Goal: Transaction & Acquisition: Purchase product/service

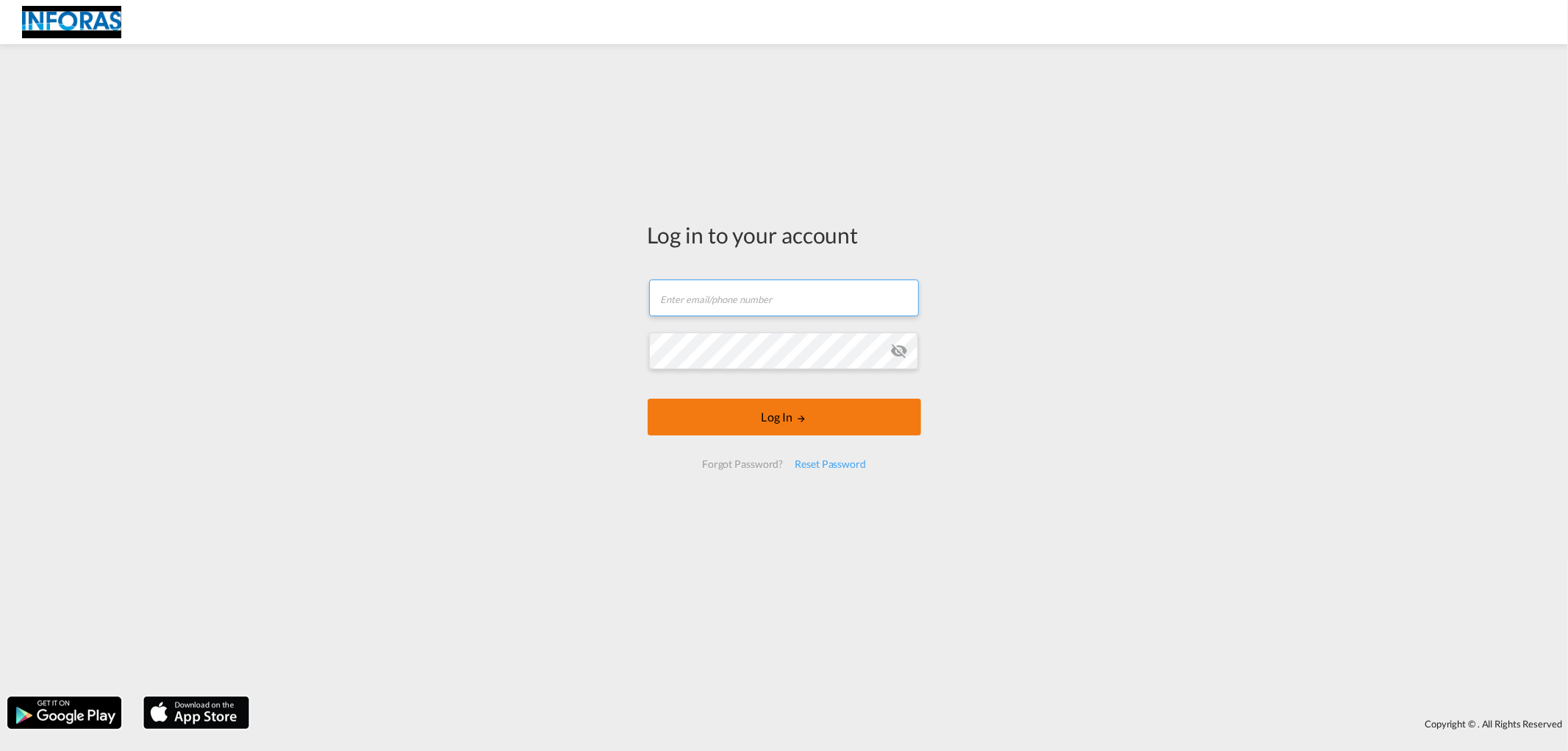
type input "[PERSON_NAME][EMAIL_ADDRESS][PERSON_NAME][DOMAIN_NAME]"
click at [793, 416] on button "Log In" at bounding box center [784, 417] width 274 height 36
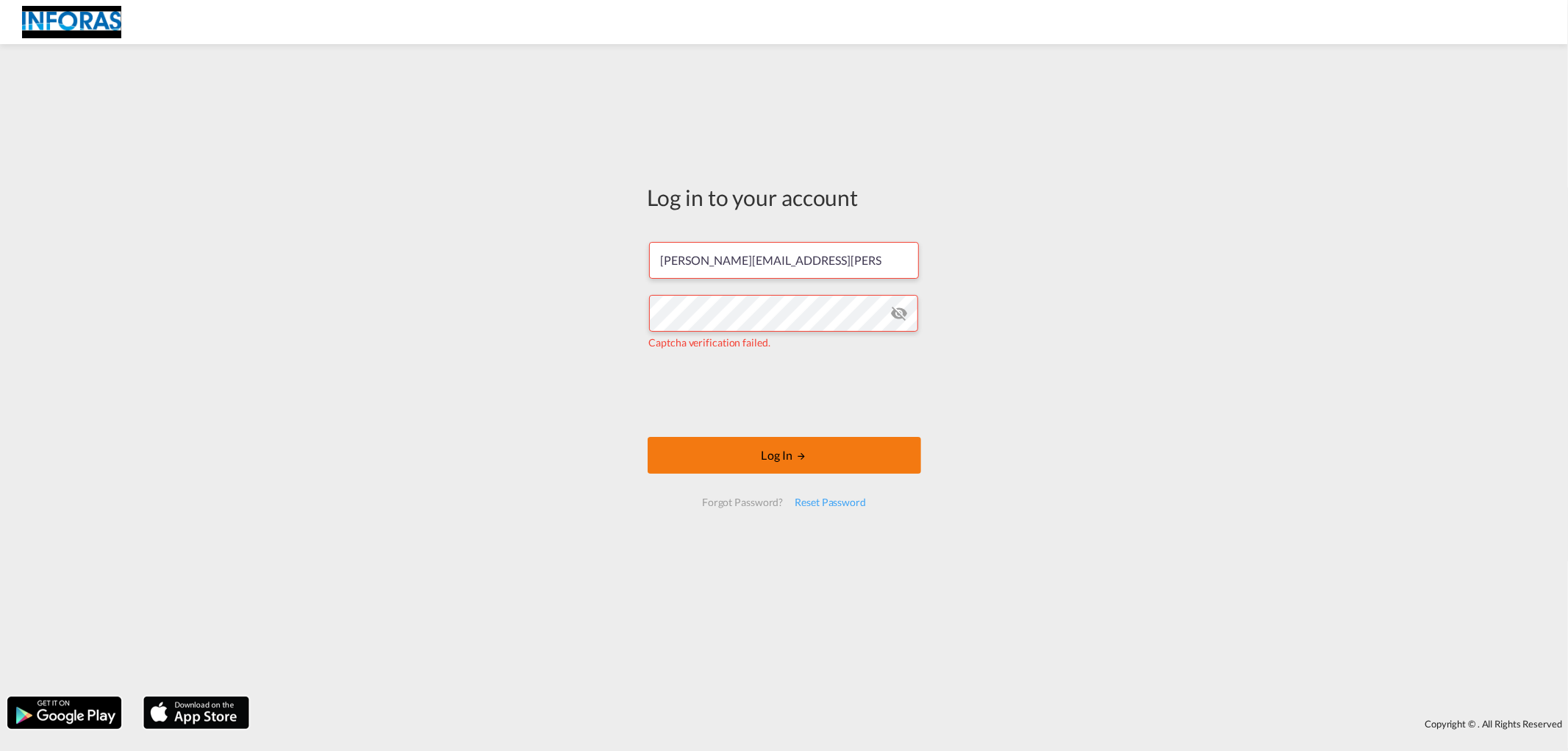
click at [762, 445] on button "Log In" at bounding box center [784, 455] width 274 height 36
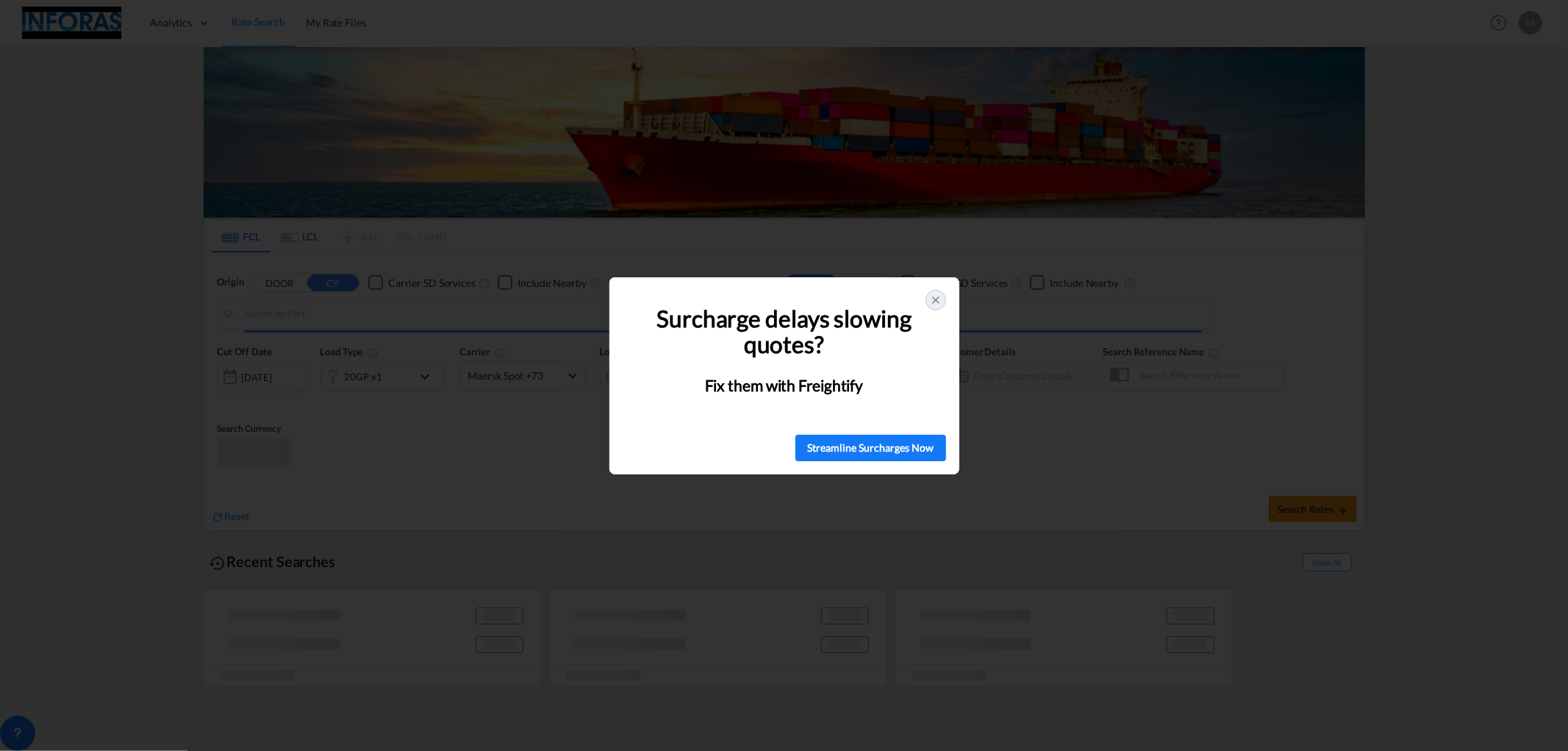
type input "[GEOGRAPHIC_DATA], BEANR"
type input "[GEOGRAPHIC_DATA], [GEOGRAPHIC_DATA]"
click at [938, 303] on icon at bounding box center [936, 299] width 12 height 12
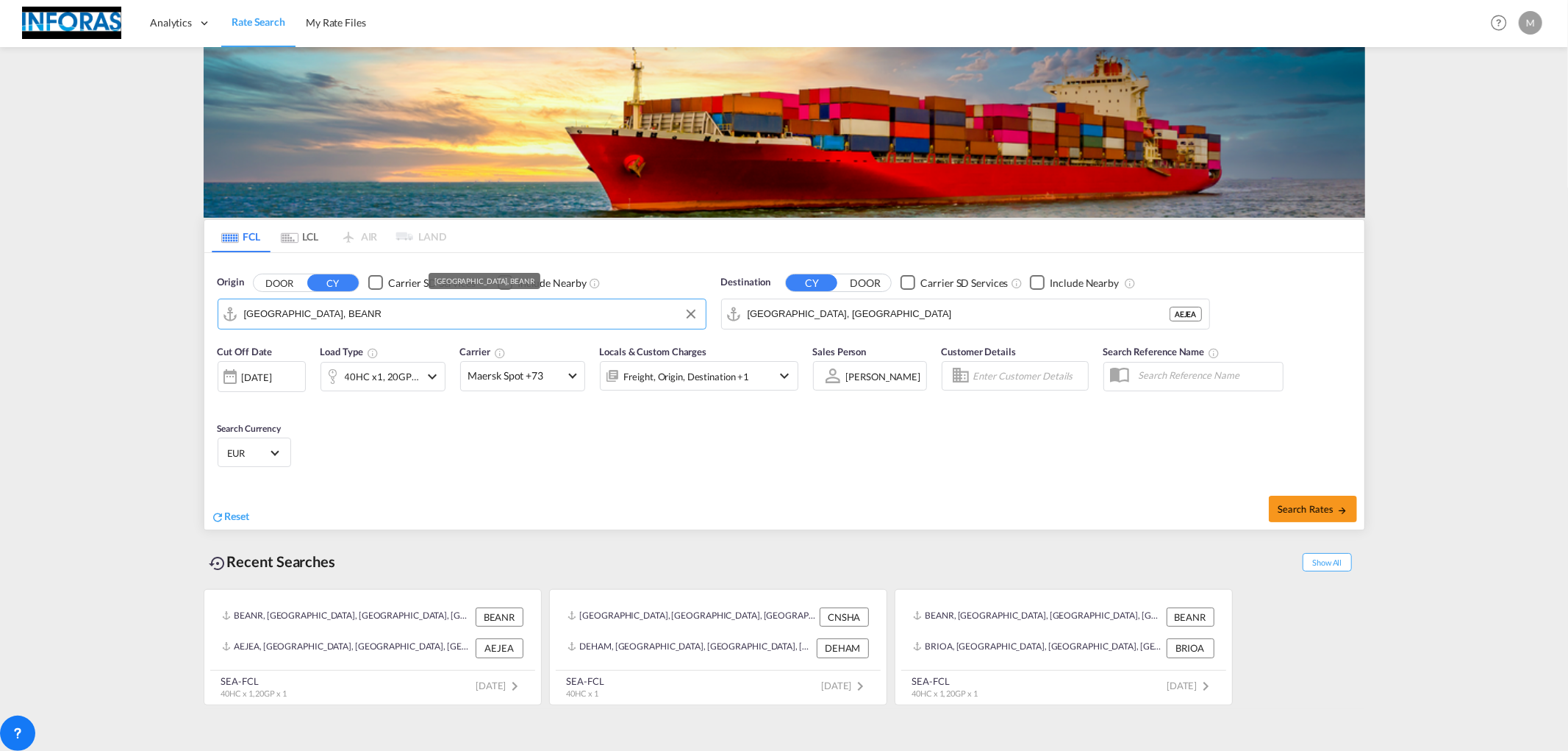
click at [348, 322] on input "[GEOGRAPHIC_DATA], BEANR" at bounding box center [472, 313] width 455 height 22
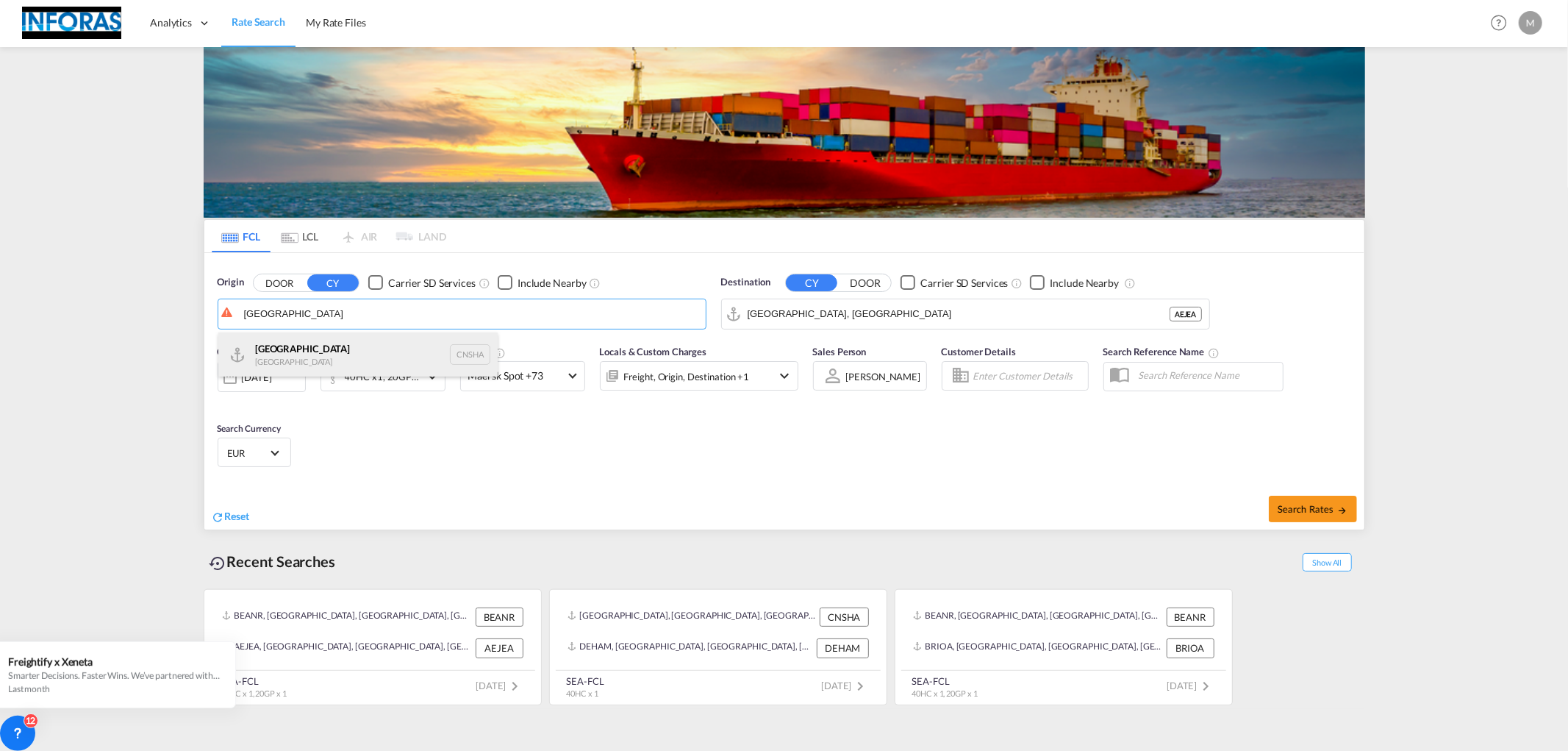
click at [355, 360] on div "Shanghai [GEOGRAPHIC_DATA] CNSHA" at bounding box center [358, 354] width 279 height 44
type input "[GEOGRAPHIC_DATA], [GEOGRAPHIC_DATA]"
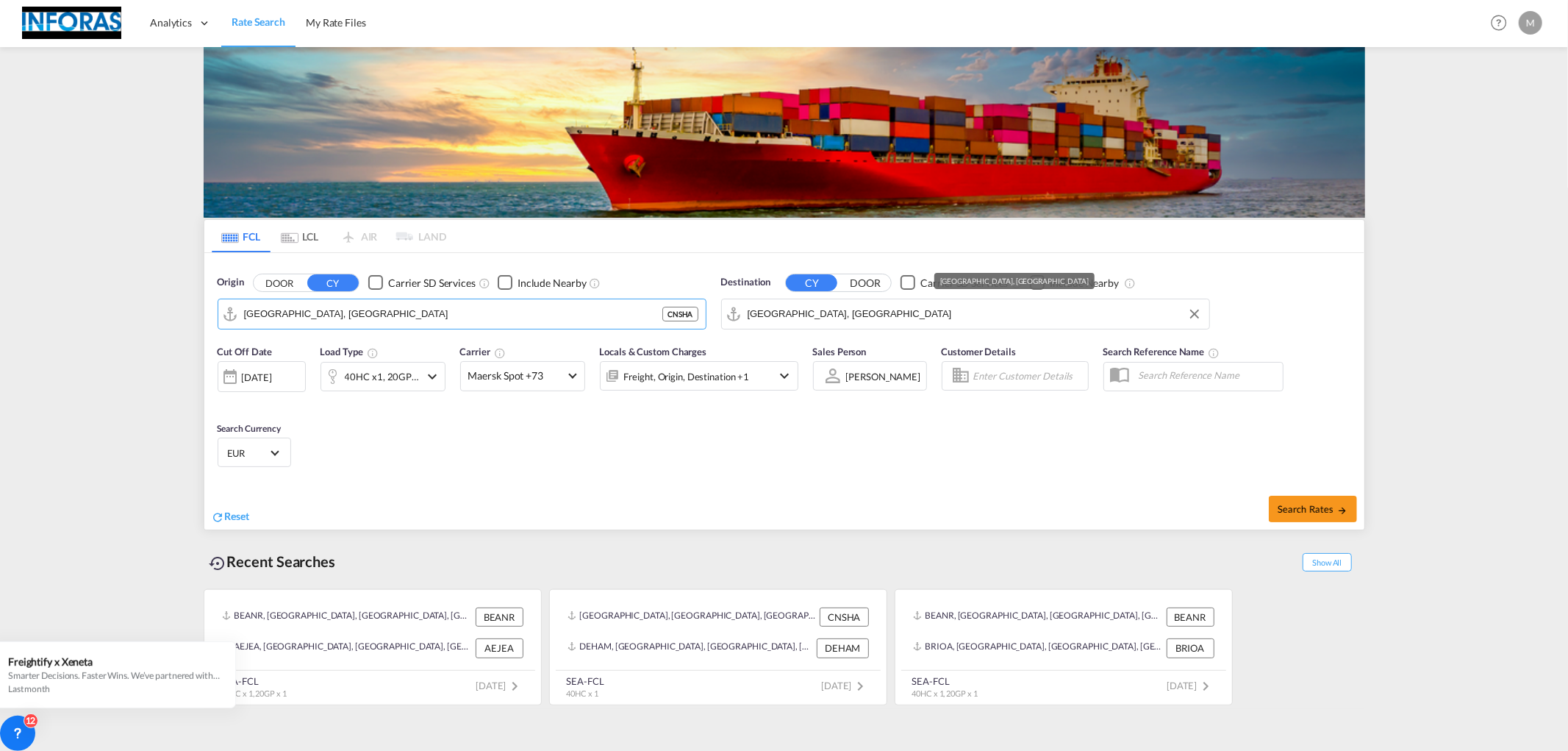
click at [781, 317] on input "[GEOGRAPHIC_DATA], [GEOGRAPHIC_DATA]" at bounding box center [975, 313] width 455 height 22
drag, startPoint x: 781, startPoint y: 315, endPoint x: 654, endPoint y: 288, distance: 129.8
drag, startPoint x: 815, startPoint y: 307, endPoint x: 709, endPoint y: 304, distance: 106.0
click at [709, 304] on body "Analytics Reports Rate Search My Rate Files Analytics Reports" at bounding box center [784, 376] width 1568 height 751
drag, startPoint x: 815, startPoint y: 304, endPoint x: 714, endPoint y: 297, distance: 101.2
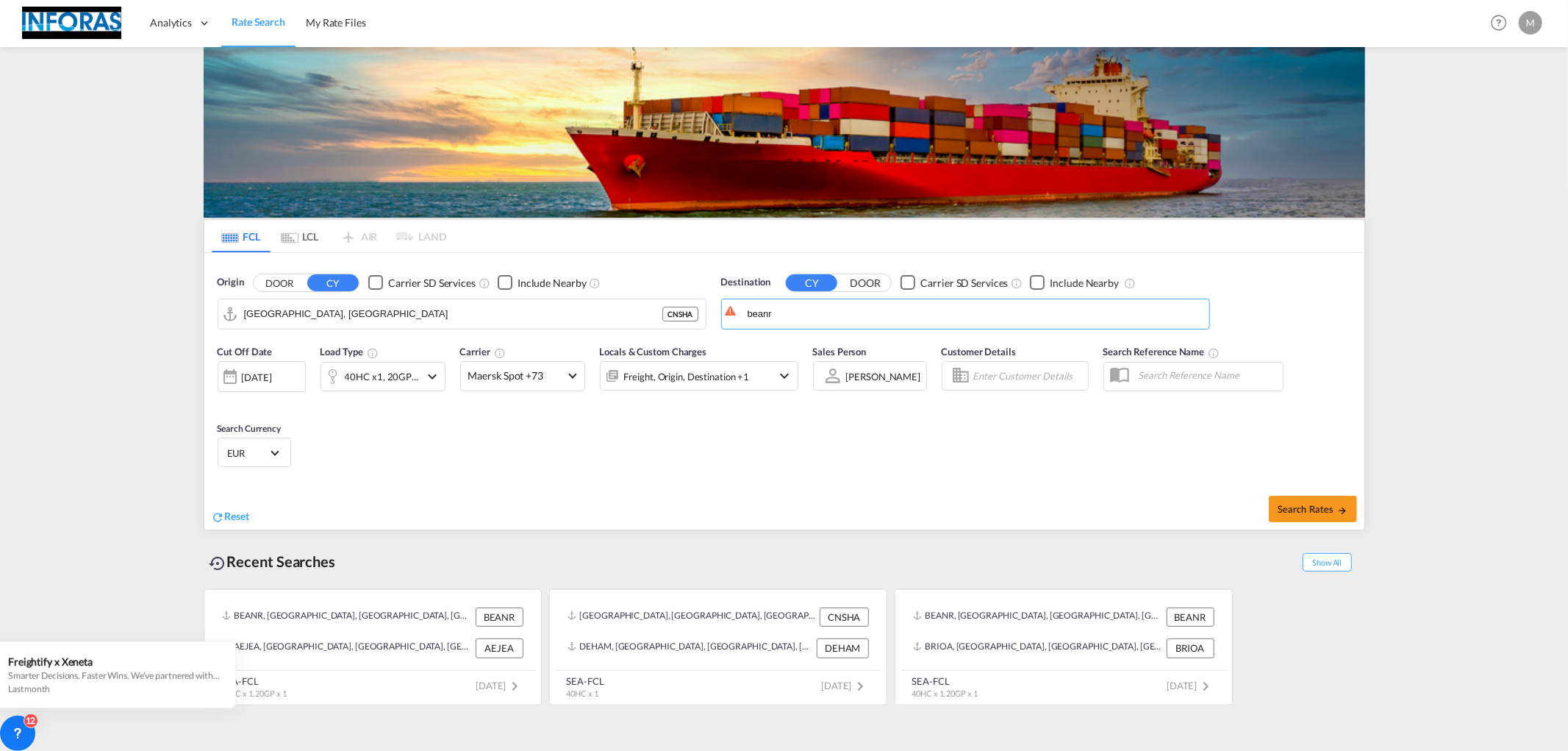
click at [714, 297] on div "Destination CY DOOR Carrier SD Services Include Nearby beanr" at bounding box center [965, 302] width 504 height 69
click at [841, 348] on div "Antwer p [GEOGRAPHIC_DATA] BEANR" at bounding box center [862, 354] width 279 height 44
type input "[GEOGRAPHIC_DATA], BEANR"
click at [379, 360] on md-input-container "40HC x1, 20GP x1" at bounding box center [382, 373] width 125 height 29
click at [390, 383] on div "40HC x1, 20GP x1" at bounding box center [382, 376] width 75 height 21
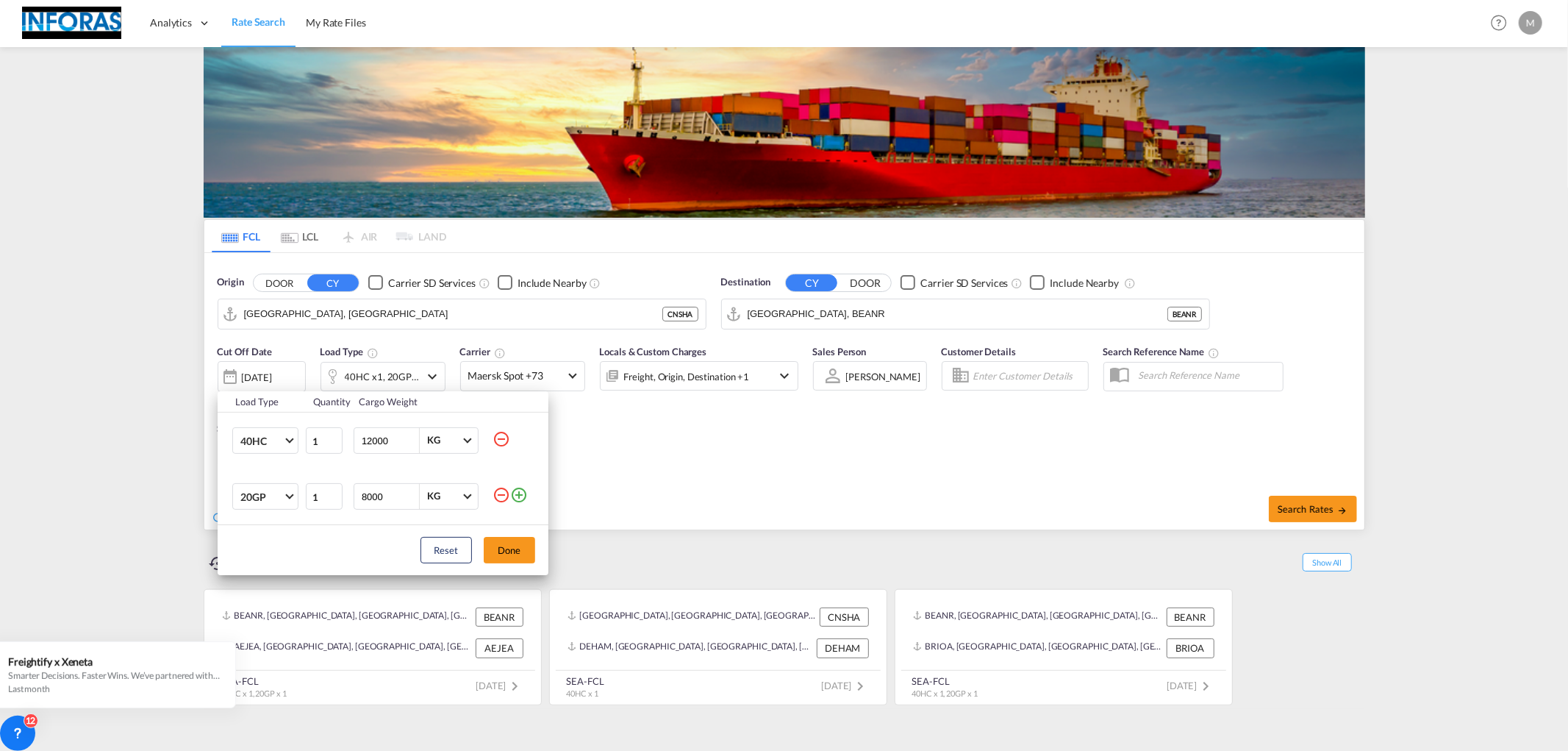
click at [500, 497] on md-icon "icon-minus-circle-outline" at bounding box center [501, 494] width 18 height 18
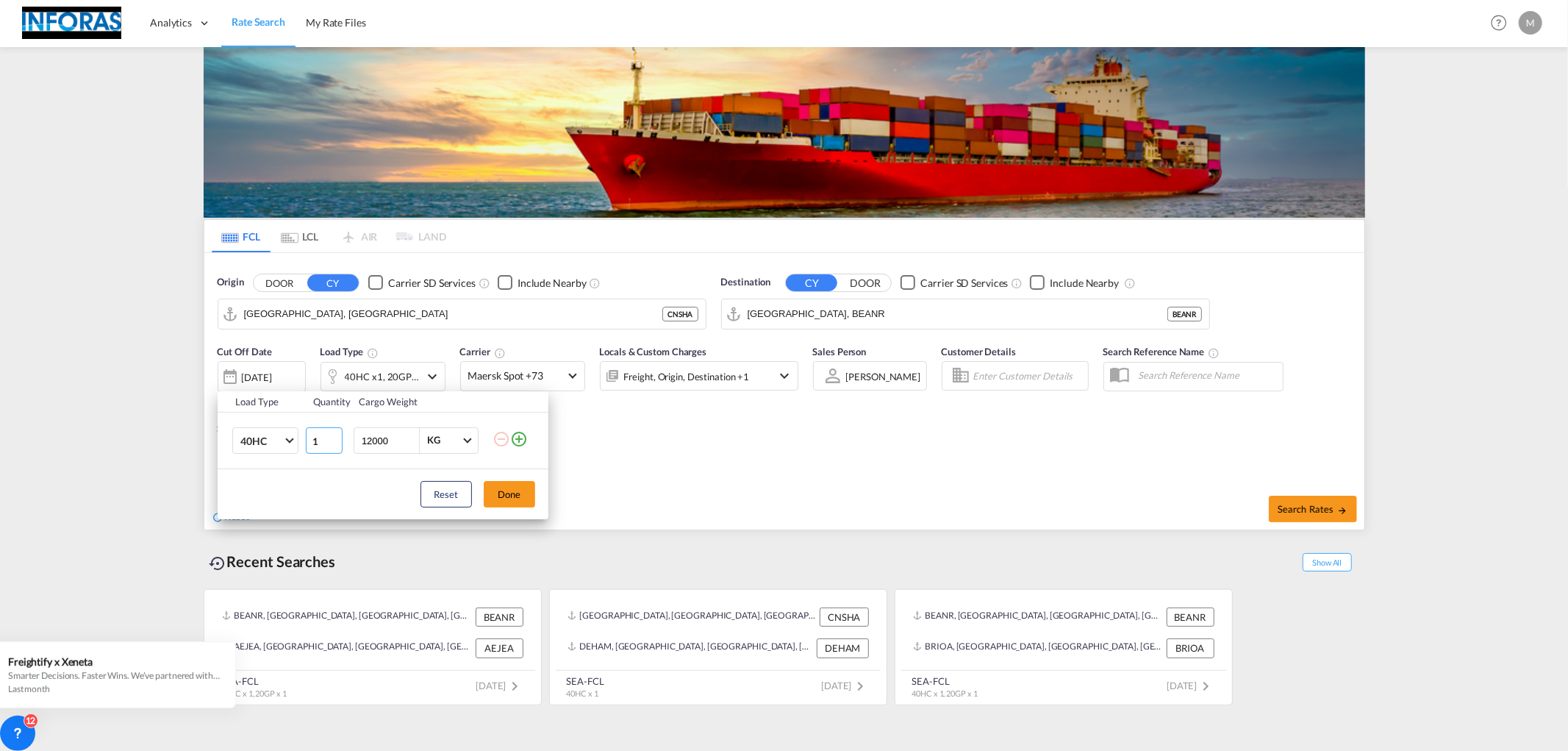
drag, startPoint x: 318, startPoint y: 450, endPoint x: 303, endPoint y: 447, distance: 15.3
click at [303, 447] on tr "40HC 20GP 40GP 40HC 45HC 20RE 40RE 40HR 20OT 40OT 20FR 40FR 40NR 20NR 45S 20TK …" at bounding box center [383, 441] width 331 height 57
type input "9"
click at [386, 434] on input "12000" at bounding box center [389, 441] width 59 height 25
drag, startPoint x: 391, startPoint y: 434, endPoint x: 336, endPoint y: 434, distance: 55.0
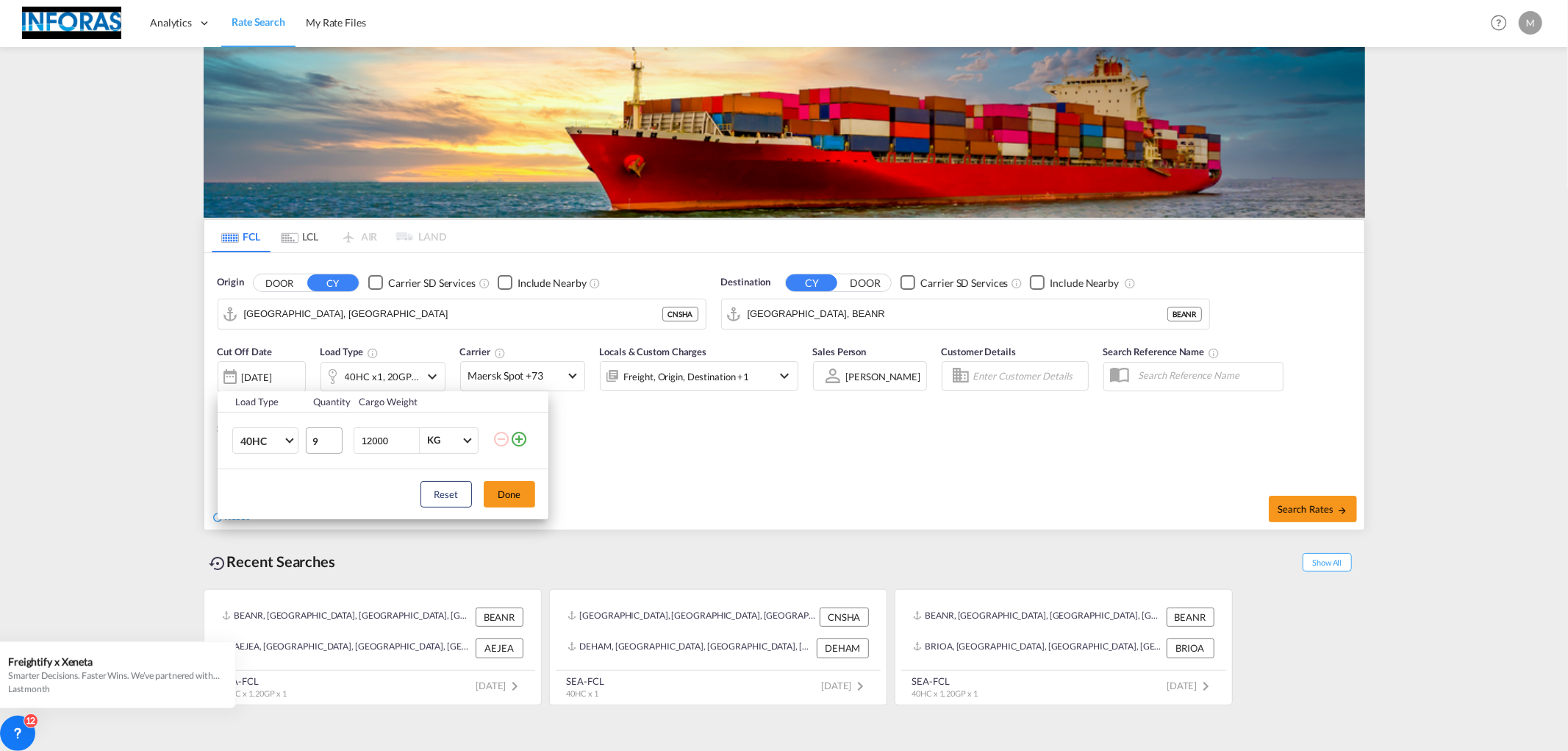
click at [336, 434] on tr "40HC 20GP 40GP 40HC 45HC 20RE 40RE 40HR 20OT 40OT 20FR 40FR 40NR 20NR 45S 20TK …" at bounding box center [383, 441] width 331 height 57
type input "2"
type input "18000"
click at [504, 486] on button "Done" at bounding box center [510, 494] width 51 height 26
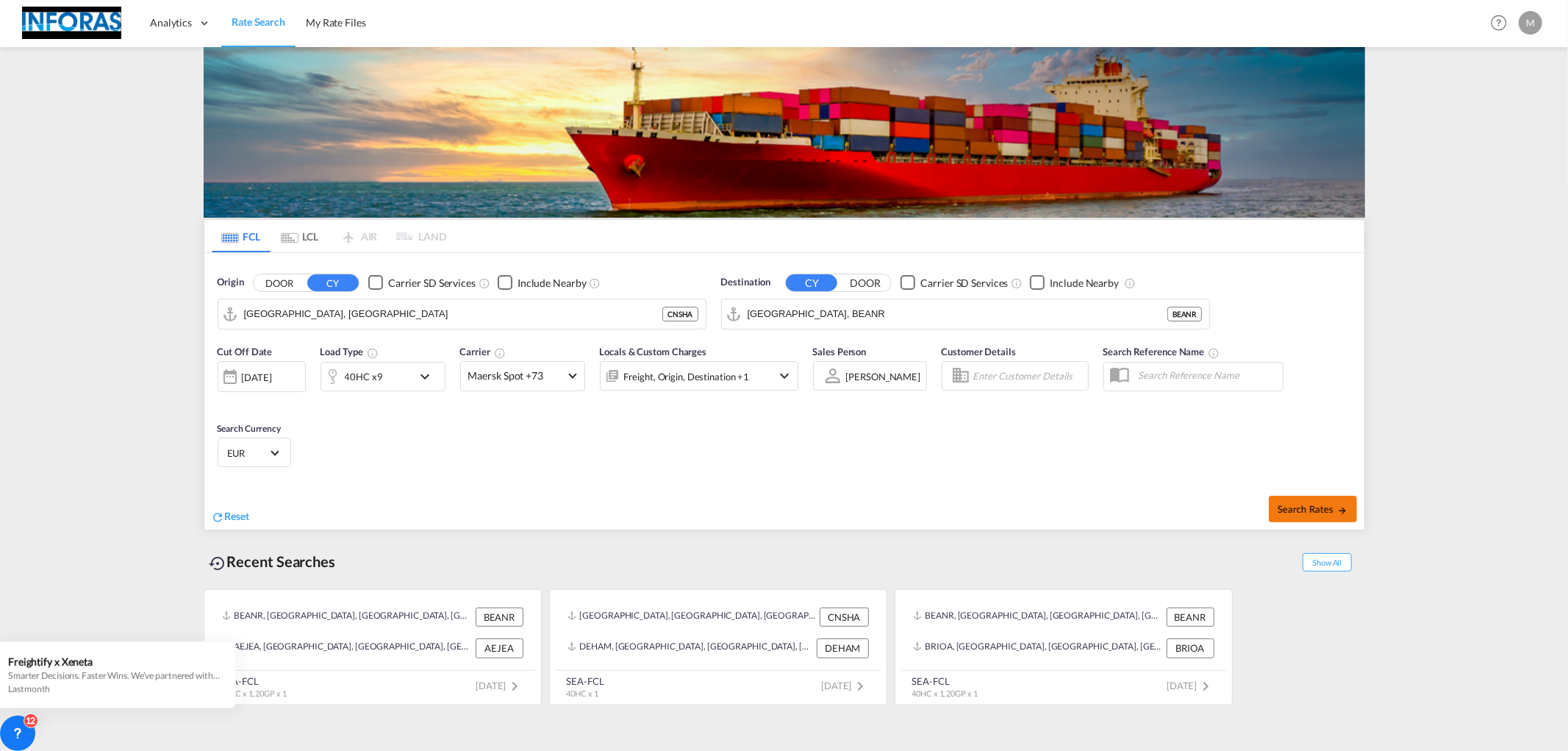
click at [1327, 500] on button "Search Rates" at bounding box center [1314, 509] width 88 height 26
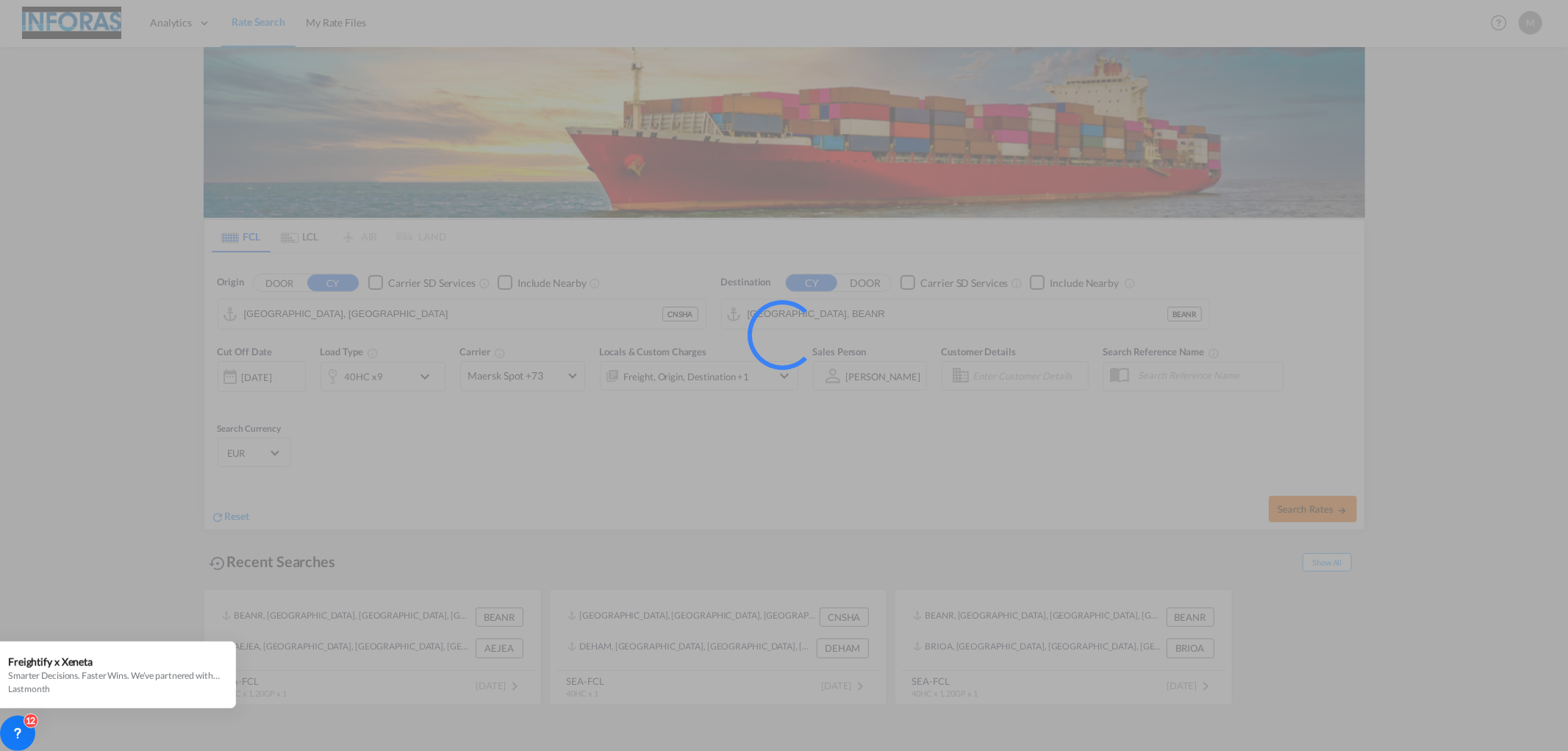
type input "CNSHA to BEANR / [DATE]"
